Goal: Information Seeking & Learning: Learn about a topic

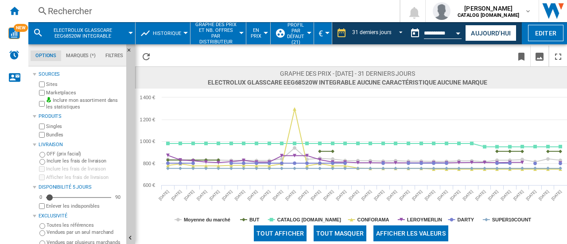
click at [89, 8] on div "Rechercher" at bounding box center [212, 11] width 329 height 12
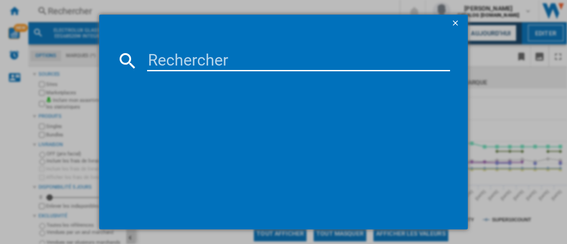
click at [177, 54] on input at bounding box center [298, 60] width 303 height 21
type input "EES48400IX"
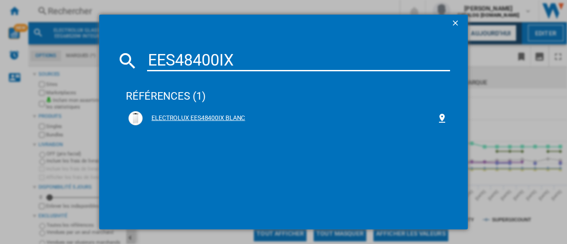
click at [172, 117] on div "ELECTROLUX EES48400IX BLANC" at bounding box center [290, 118] width 294 height 9
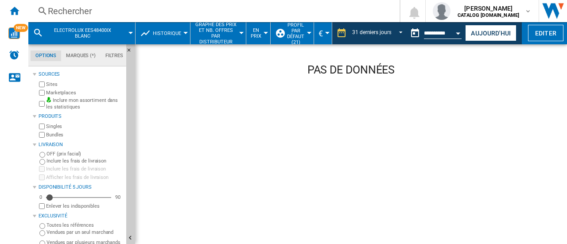
click at [460, 37] on button "Open calendar" at bounding box center [458, 32] width 16 height 16
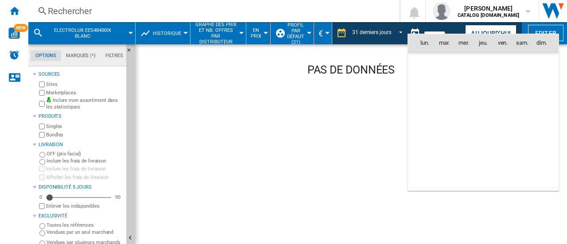
scroll to position [2934, 0]
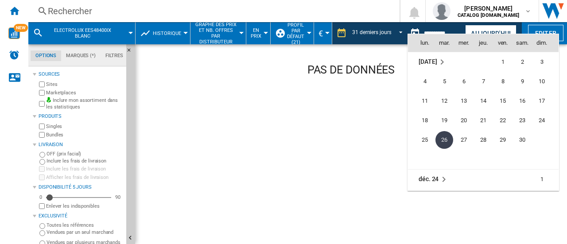
click at [487, 30] on div at bounding box center [283, 122] width 567 height 244
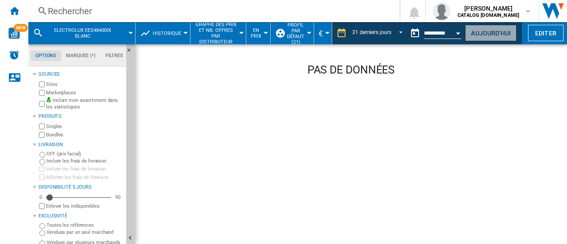
click at [487, 29] on button "Aujourd'hui" at bounding box center [490, 33] width 51 height 16
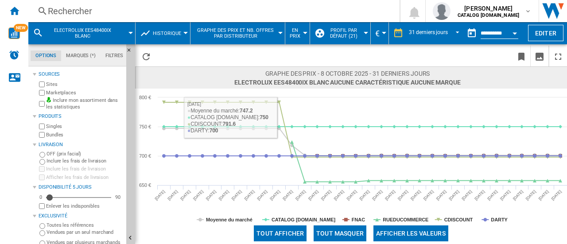
click at [63, 91] on label "Marketplaces" at bounding box center [84, 92] width 77 height 7
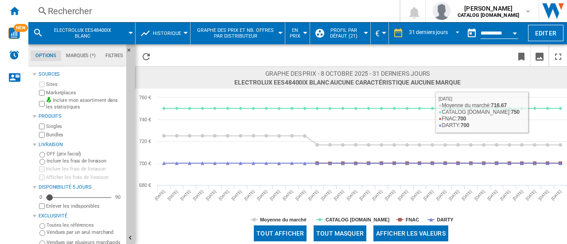
click at [514, 33] on div "Open calendar" at bounding box center [514, 33] width 4 height 2
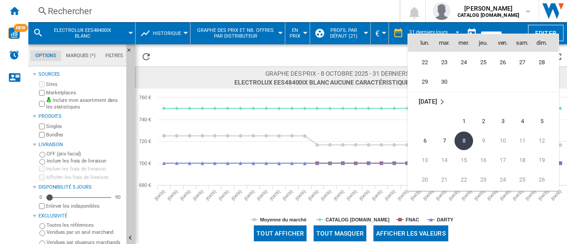
scroll to position [4136, 0]
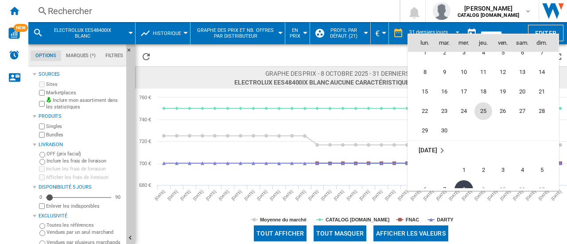
click at [484, 109] on span "25" at bounding box center [483, 111] width 18 height 18
type input "**********"
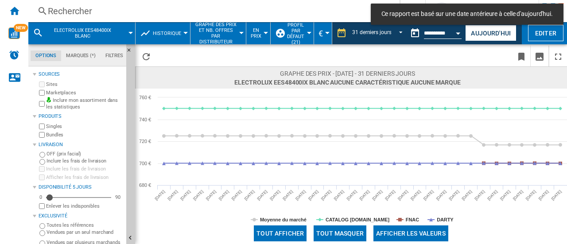
click at [456, 28] on button "Open calendar" at bounding box center [458, 32] width 16 height 16
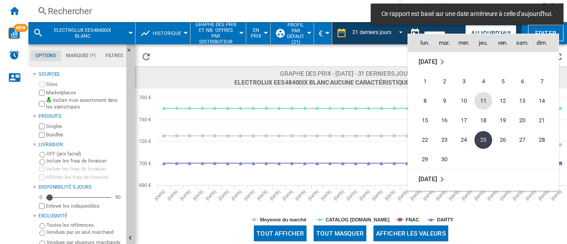
scroll to position [4019, 0]
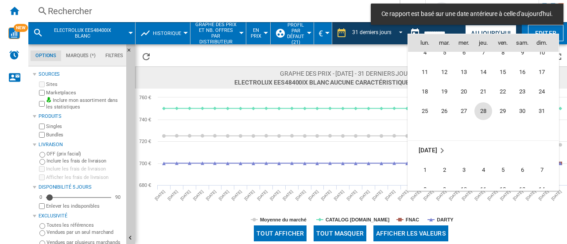
click at [480, 108] on span "28" at bounding box center [483, 111] width 18 height 18
type input "**********"
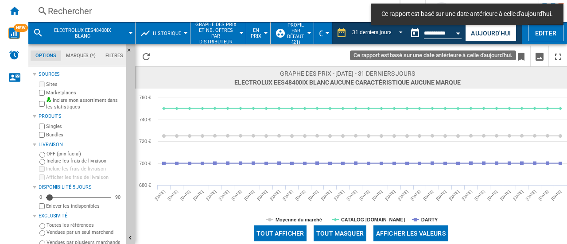
click at [459, 34] on div "Open calendar" at bounding box center [458, 33] width 4 height 2
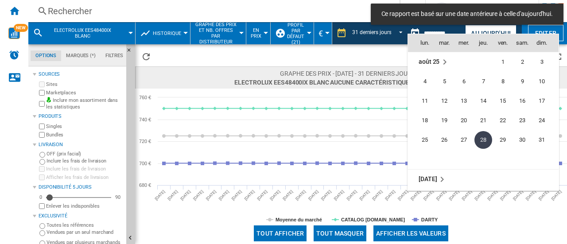
scroll to position [3901, 0]
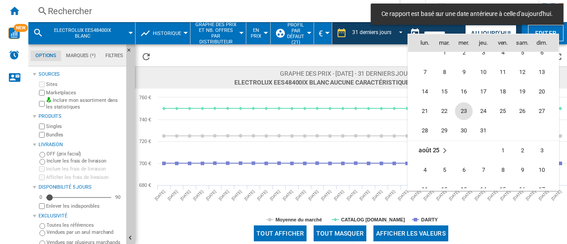
click at [470, 110] on span "23" at bounding box center [464, 111] width 18 height 18
type input "**********"
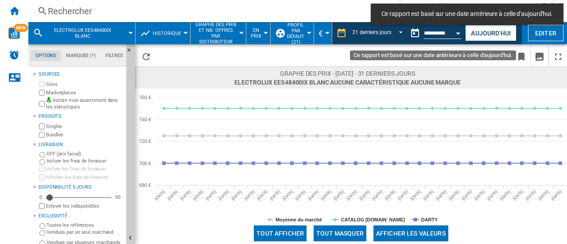
click at [457, 34] on div "Open calendar" at bounding box center [458, 33] width 4 height 2
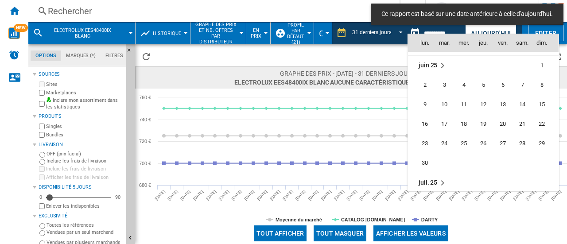
scroll to position [3740, 0]
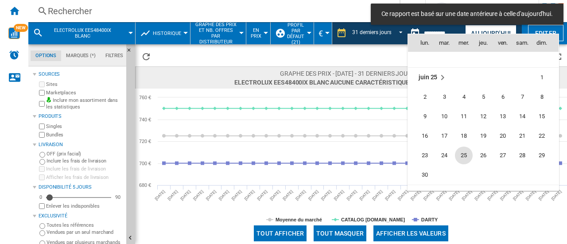
click at [462, 148] on span "25" at bounding box center [464, 156] width 18 height 18
type input "**********"
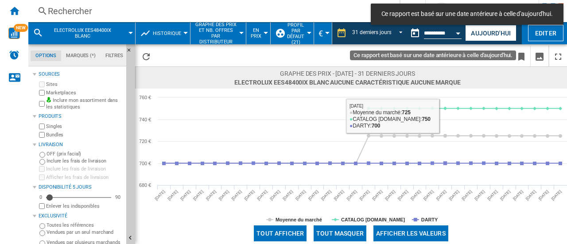
click at [449, 37] on input "**********" at bounding box center [443, 35] width 38 height 8
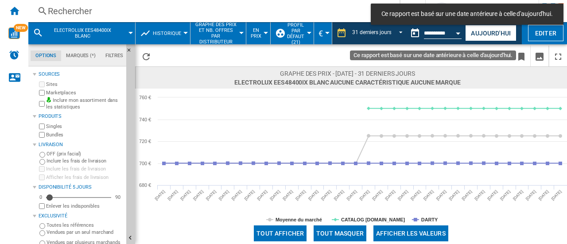
click at [459, 35] on button "Open calendar" at bounding box center [458, 32] width 16 height 16
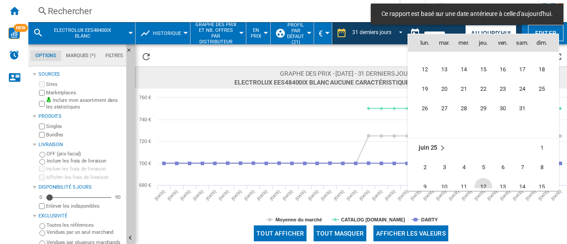
scroll to position [3667, 0]
click at [481, 109] on span "29" at bounding box center [483, 111] width 18 height 18
type input "**********"
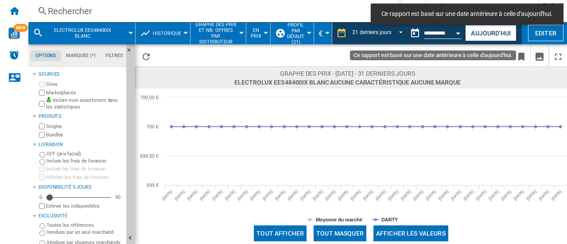
click at [459, 35] on button "Open calendar" at bounding box center [458, 32] width 16 height 16
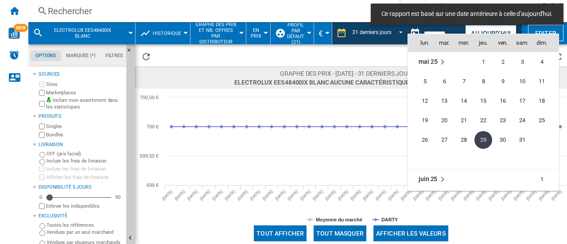
scroll to position [3549, 0]
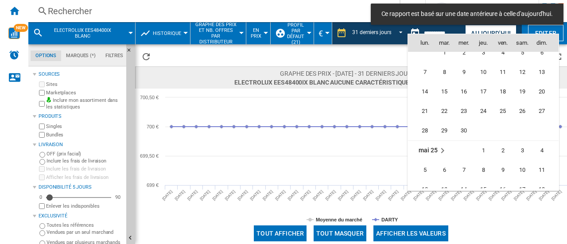
click at [465, 84] on span "16" at bounding box center [464, 92] width 18 height 18
type input "**********"
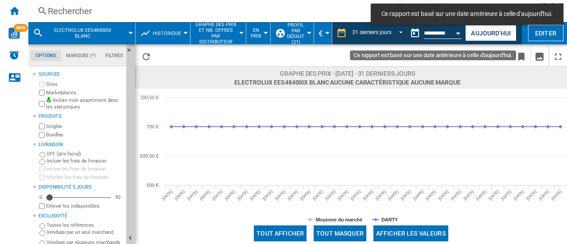
click at [460, 32] on div "Open calendar" at bounding box center [458, 33] width 4 height 2
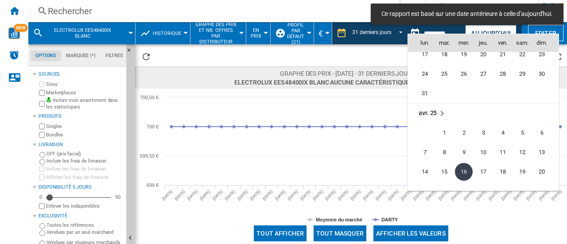
scroll to position [3432, 0]
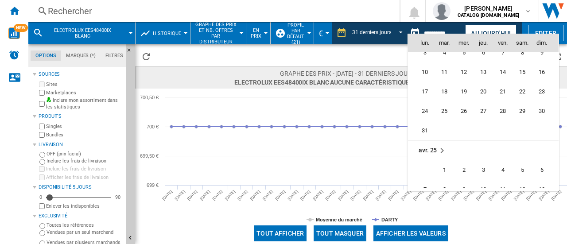
click at [313, 126] on div at bounding box center [283, 122] width 567 height 244
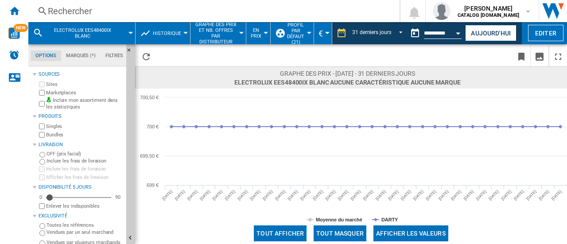
click at [97, 10] on div "Rechercher" at bounding box center [212, 11] width 329 height 12
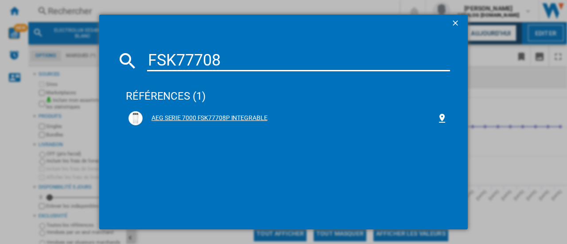
type input "FSK77708"
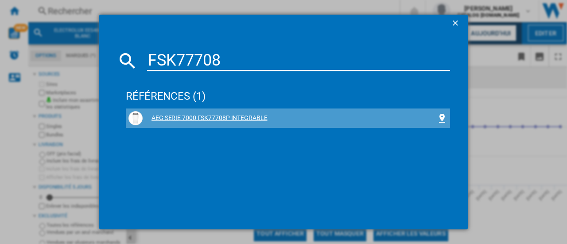
click at [225, 120] on div "AEG SERIE 7000 FSK77708P INTEGRABLE" at bounding box center [290, 118] width 294 height 9
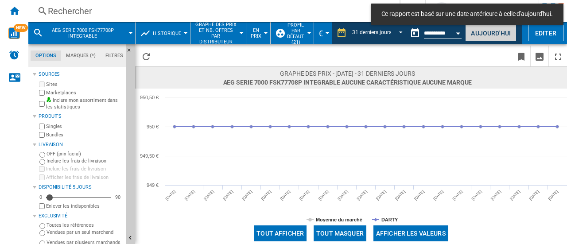
click at [485, 38] on button "Aujourd'hui" at bounding box center [490, 33] width 51 height 16
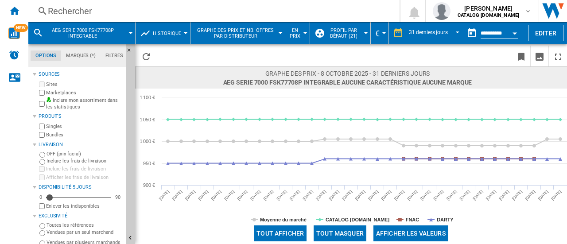
click at [516, 35] on button "Open calendar" at bounding box center [515, 32] width 16 height 16
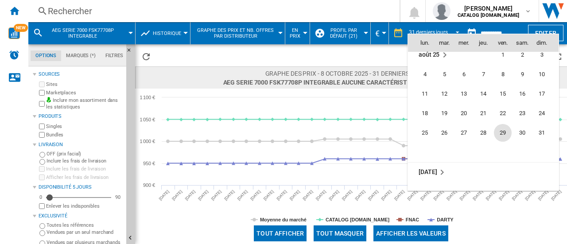
scroll to position [3959, 0]
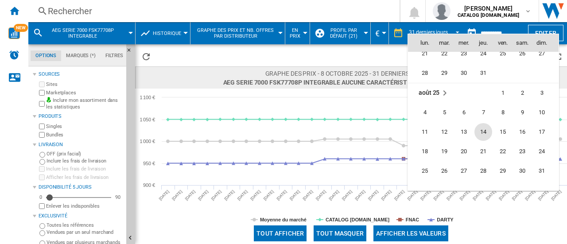
click at [483, 128] on span "14" at bounding box center [483, 132] width 18 height 18
type input "**********"
